Goal: Check status

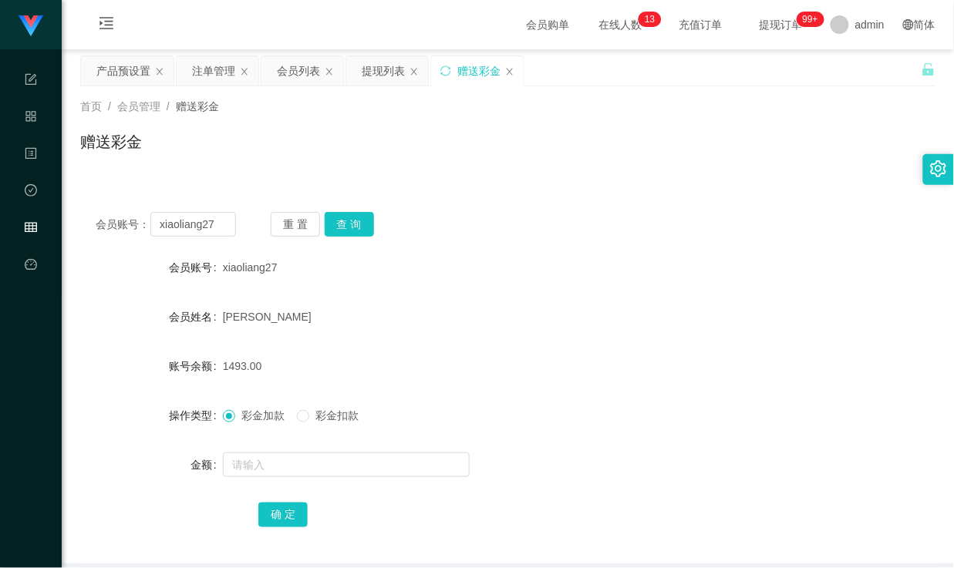
click at [350, 231] on button "查 询" at bounding box center [349, 224] width 49 height 25
click at [358, 228] on button "查 询" at bounding box center [349, 224] width 49 height 25
click at [204, 225] on input "xiaoliang27" at bounding box center [192, 224] width 85 height 25
click at [495, 204] on div "会员账号： xiaoliang27 重 置 查 询 会员账号 xiaoliang27 会员姓名 FU LIANG 账号余额 1493.00 操作类型 彩金加款…" at bounding box center [507, 380] width 855 height 367
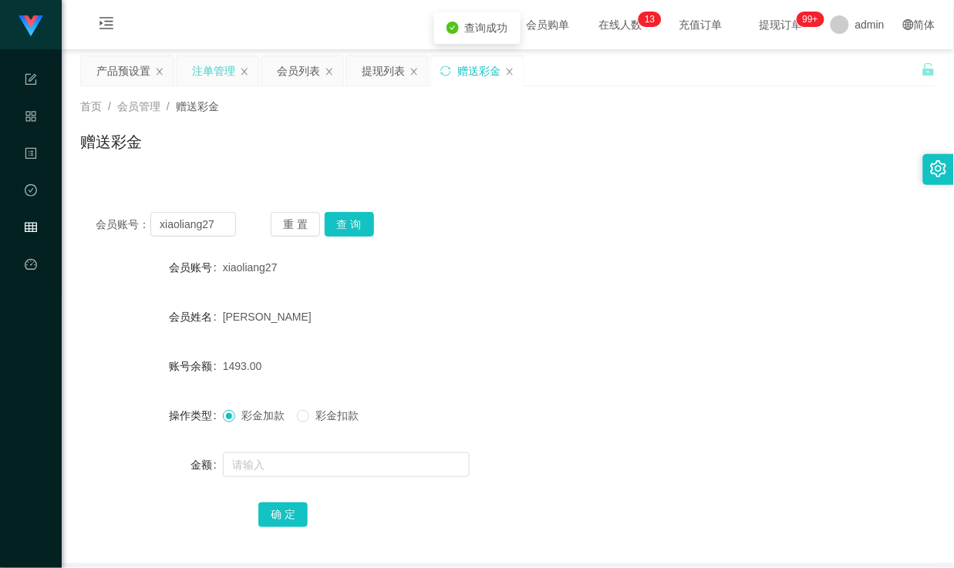
click at [211, 72] on div "注单管理" at bounding box center [213, 70] width 43 height 29
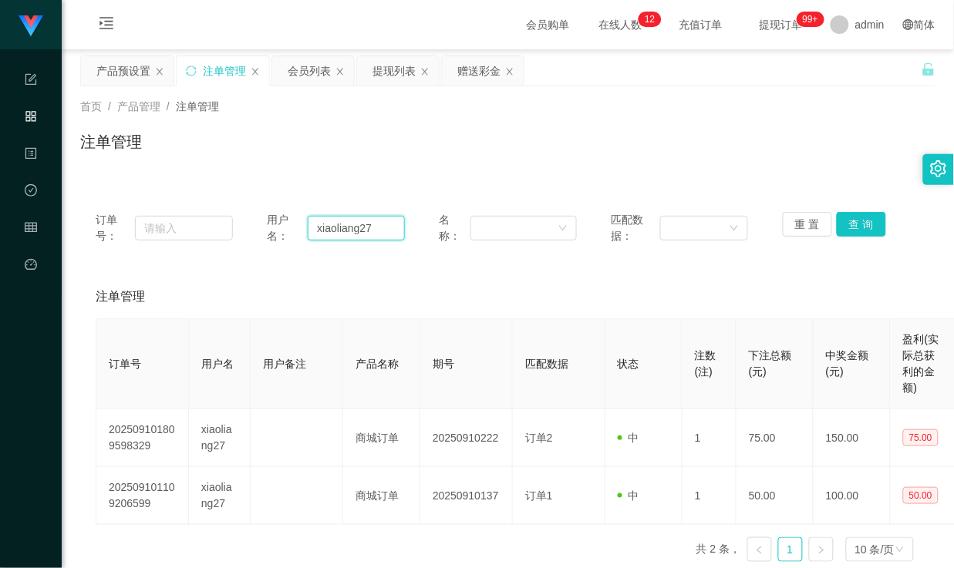
click at [318, 235] on input "xiaoliang27" at bounding box center [356, 228] width 96 height 25
click at [854, 230] on button "查 询" at bounding box center [861, 224] width 49 height 25
